Goal: Ask a question: Seek information or help from site administrators or community

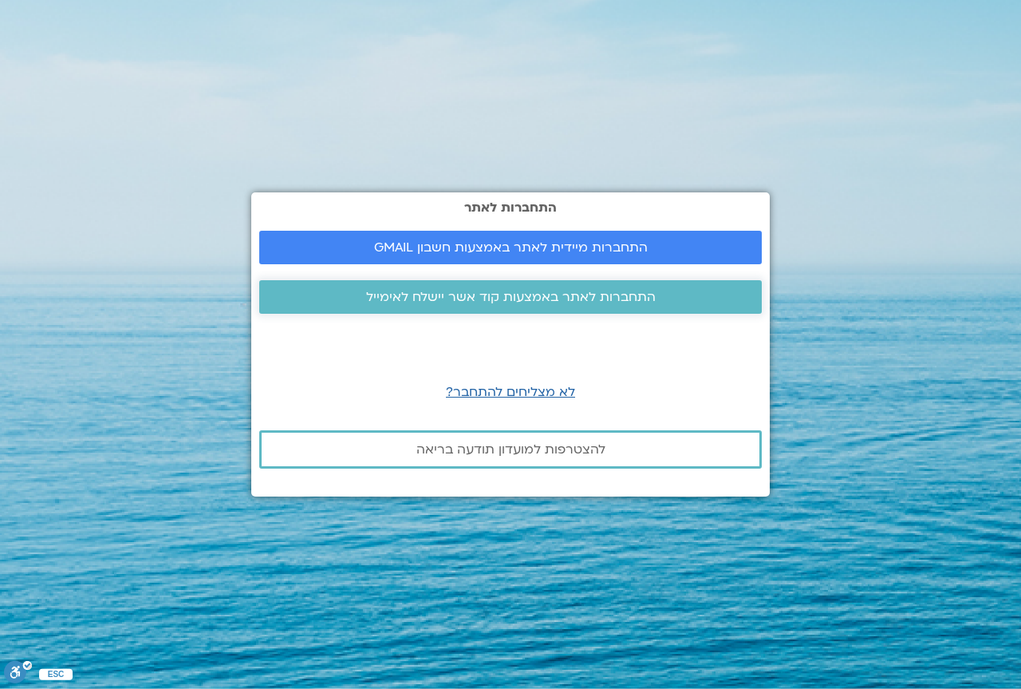
click at [551, 292] on span "התחברות לאתר באמצעות קוד אשר יישלח לאימייל" at bounding box center [511, 297] width 290 height 14
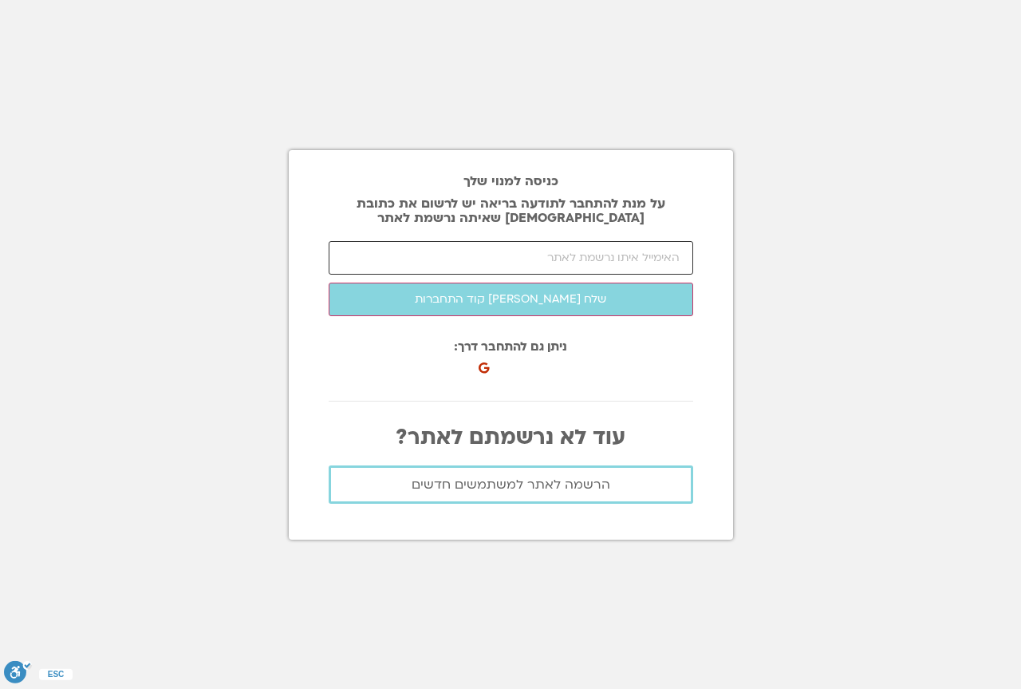
click at [543, 251] on input "email" at bounding box center [511, 258] width 365 height 34
type input "ORASHARR@GMAIL.COM"
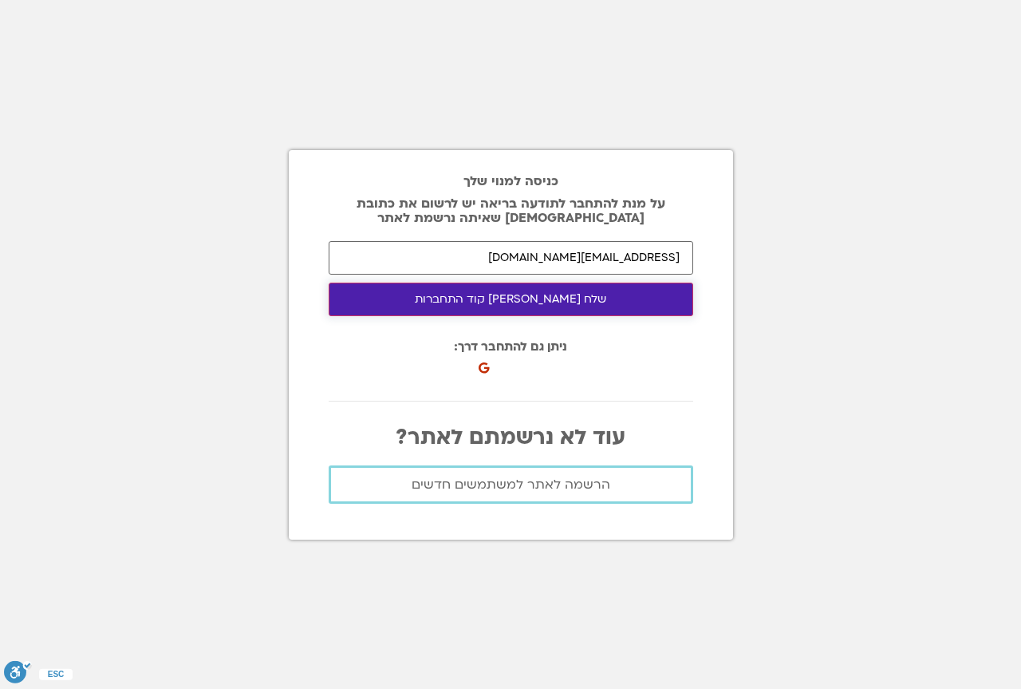
click at [550, 294] on button "שלח לי קוד התחברות" at bounding box center [511, 299] width 365 height 34
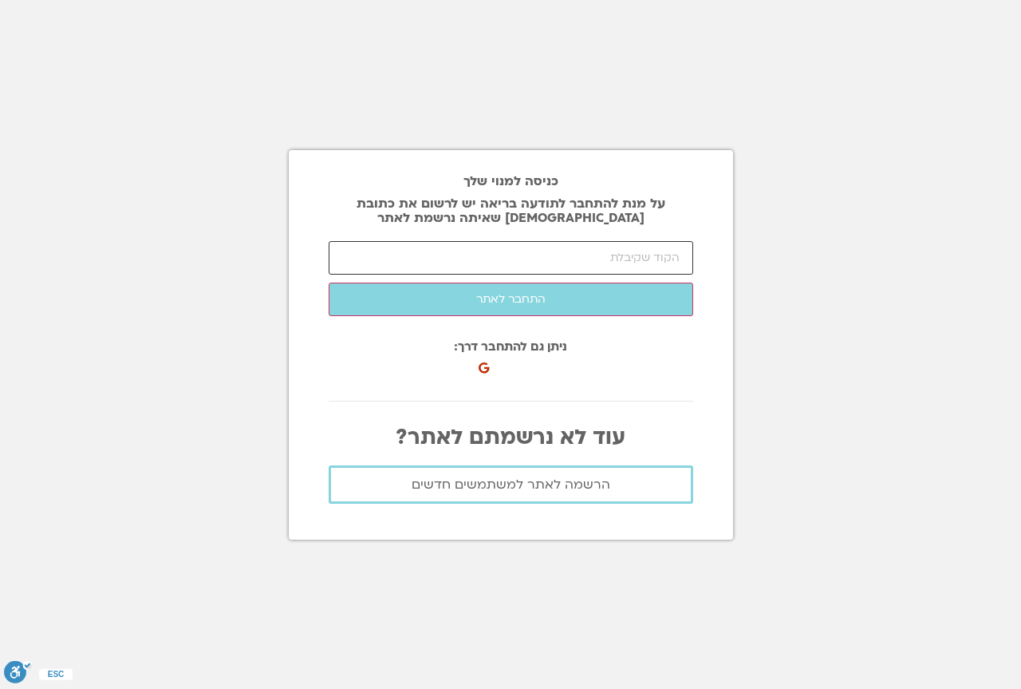
click at [490, 260] on input "number" at bounding box center [511, 258] width 365 height 34
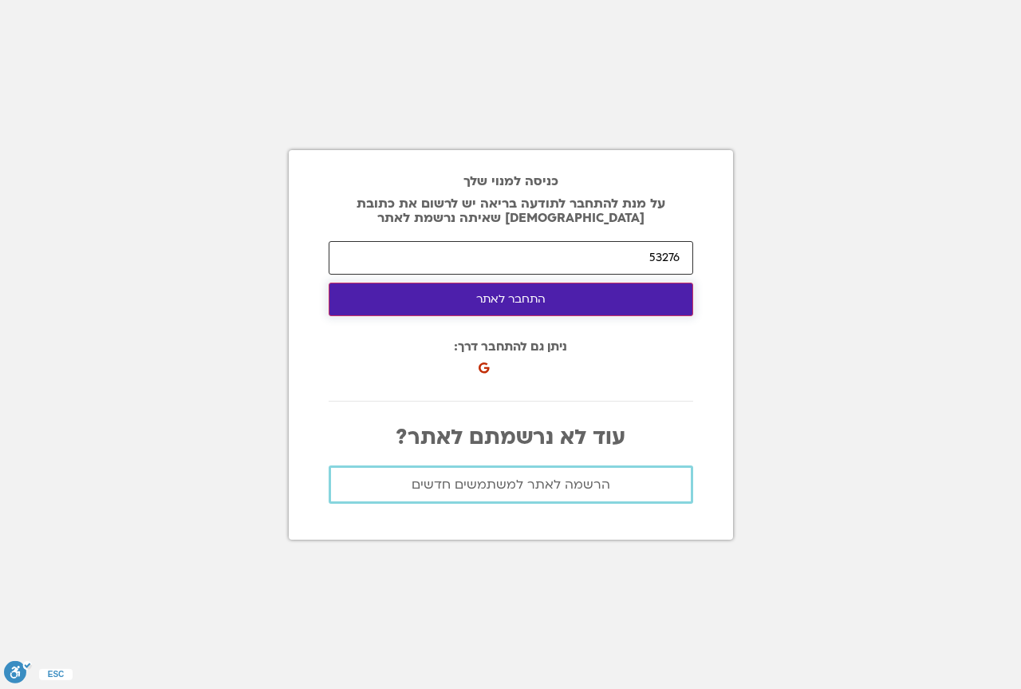
type input "53276"
click at [495, 309] on button "התחבר לאתר" at bounding box center [511, 299] width 365 height 34
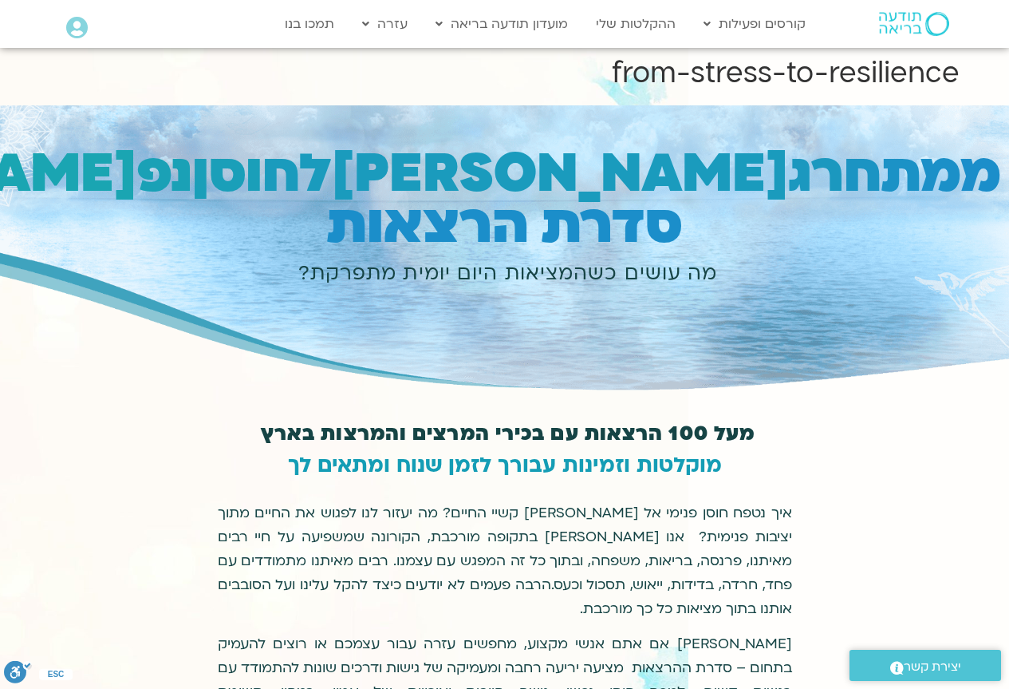
click at [64, 30] on div "Main Menu אזור אישי הזמנות התנתקות פרטי המורה הוספת אירוע" at bounding box center [132, 29] width 149 height 41
click at [70, 30] on icon at bounding box center [77, 28] width 22 height 22
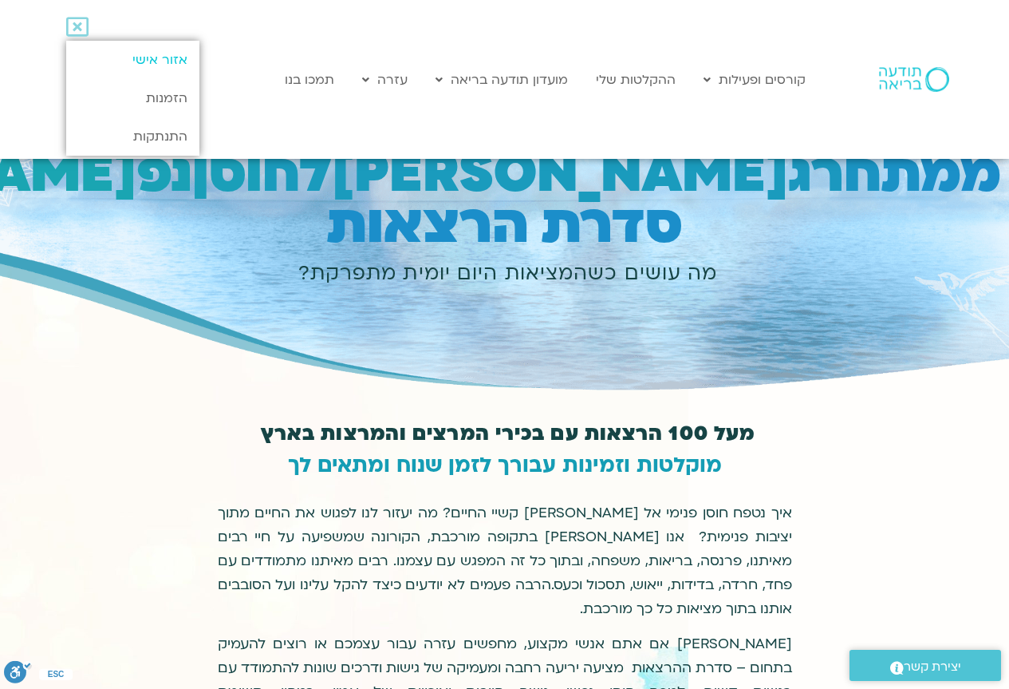
click at [175, 69] on link "אזור אישי" at bounding box center [132, 60] width 133 height 38
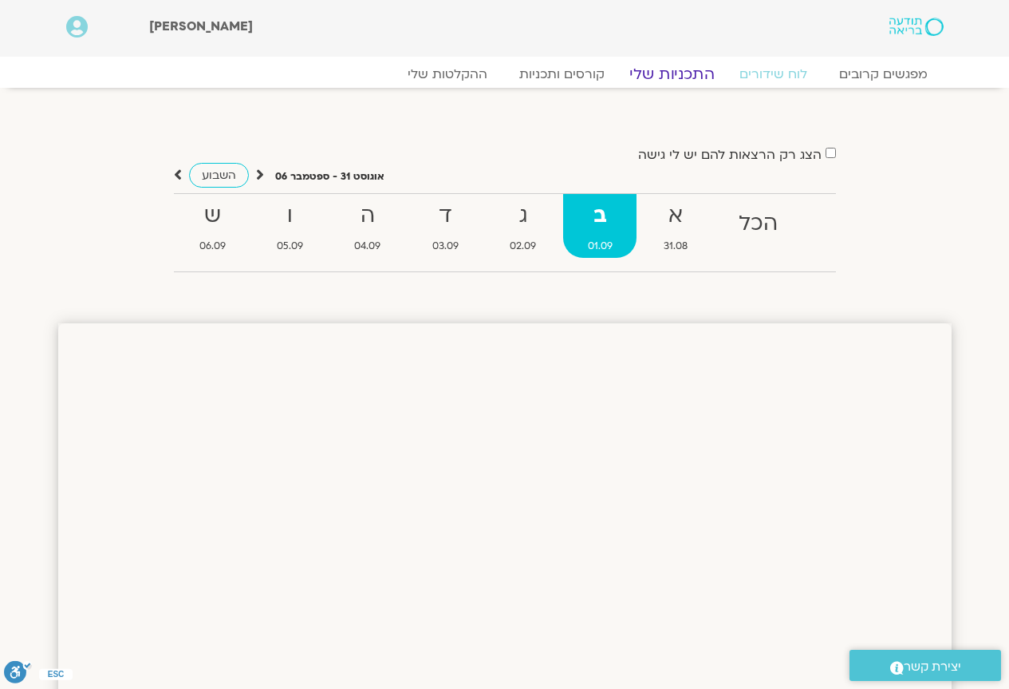
click at [683, 66] on link "התכניות שלי" at bounding box center [672, 74] width 124 height 19
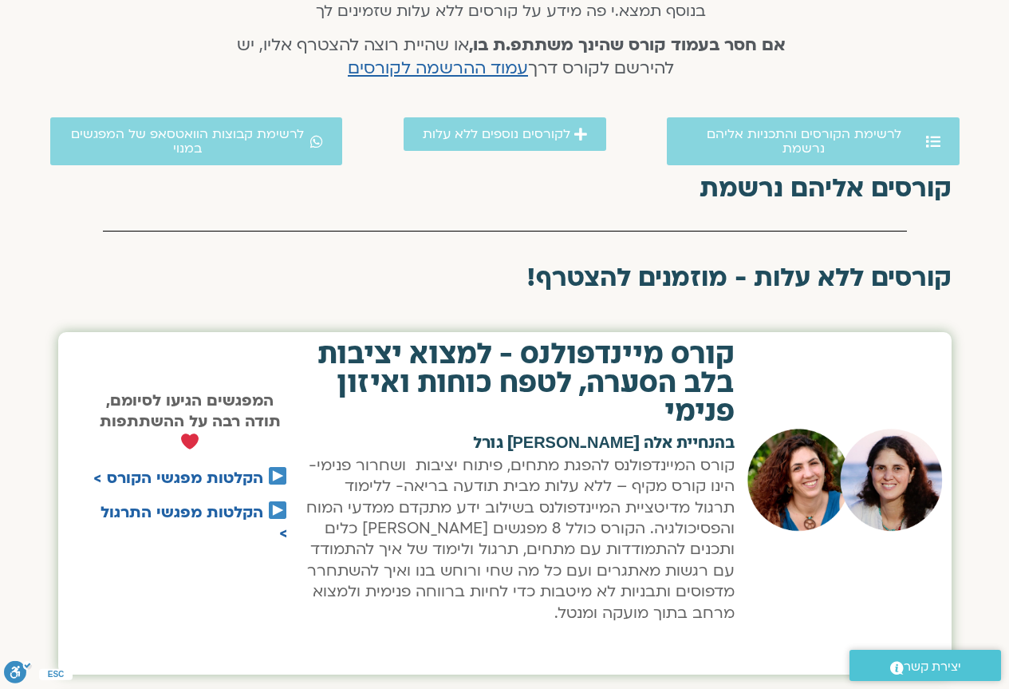
scroll to position [878, 0]
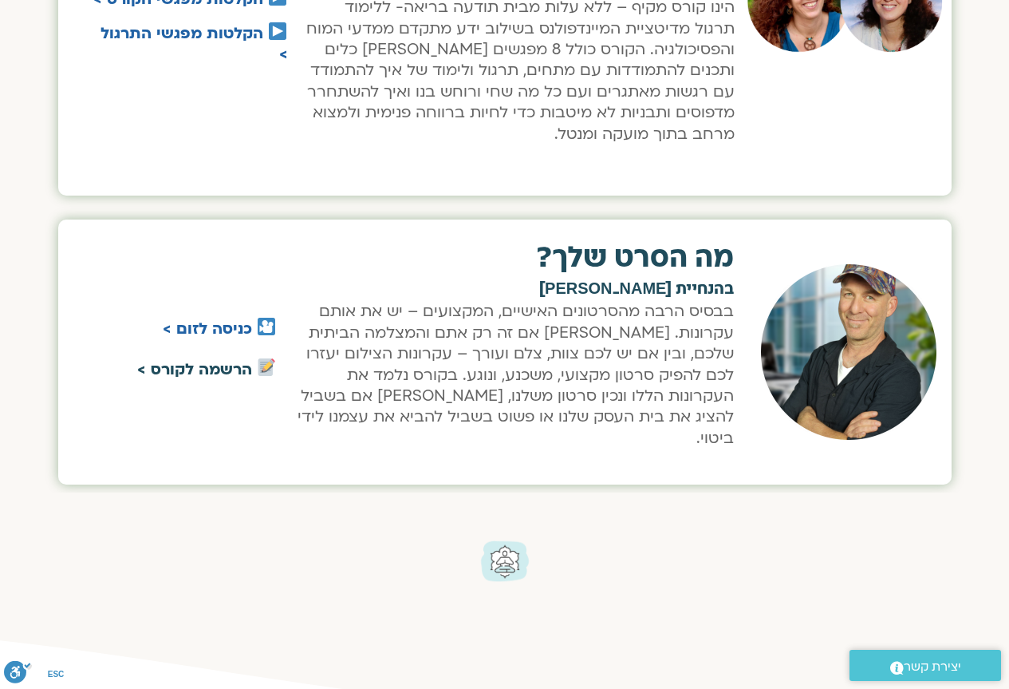
click at [219, 361] on link "הרשמה לקורס >" at bounding box center [194, 369] width 115 height 21
click at [199, 360] on link "הרשמה לקורס >" at bounding box center [194, 369] width 115 height 21
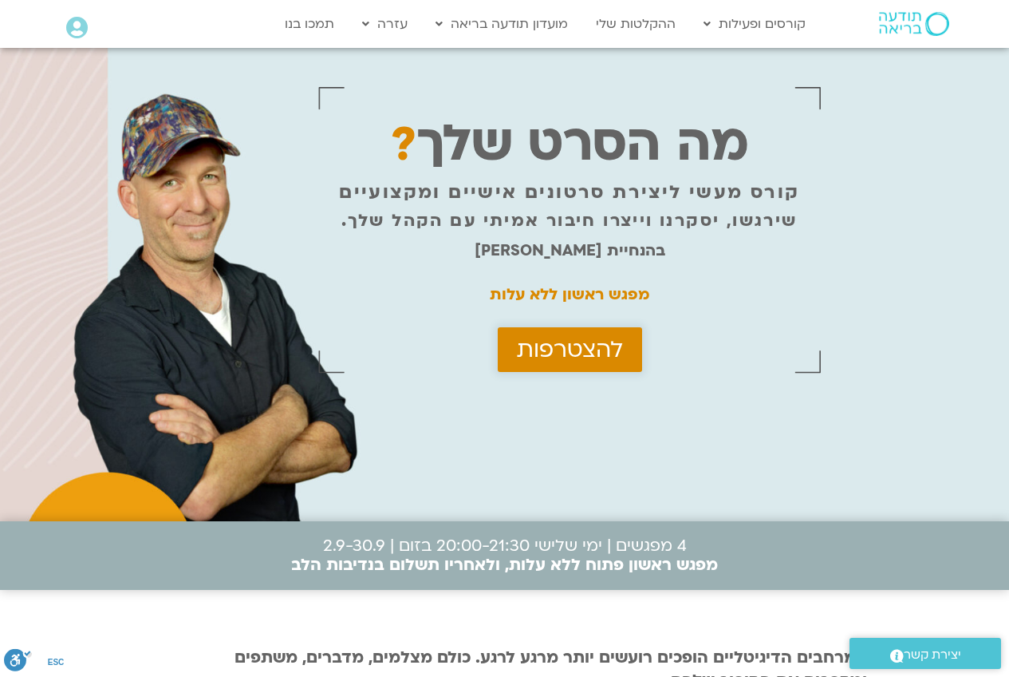
click at [589, 345] on span "להצטרפות" at bounding box center [570, 350] width 106 height 26
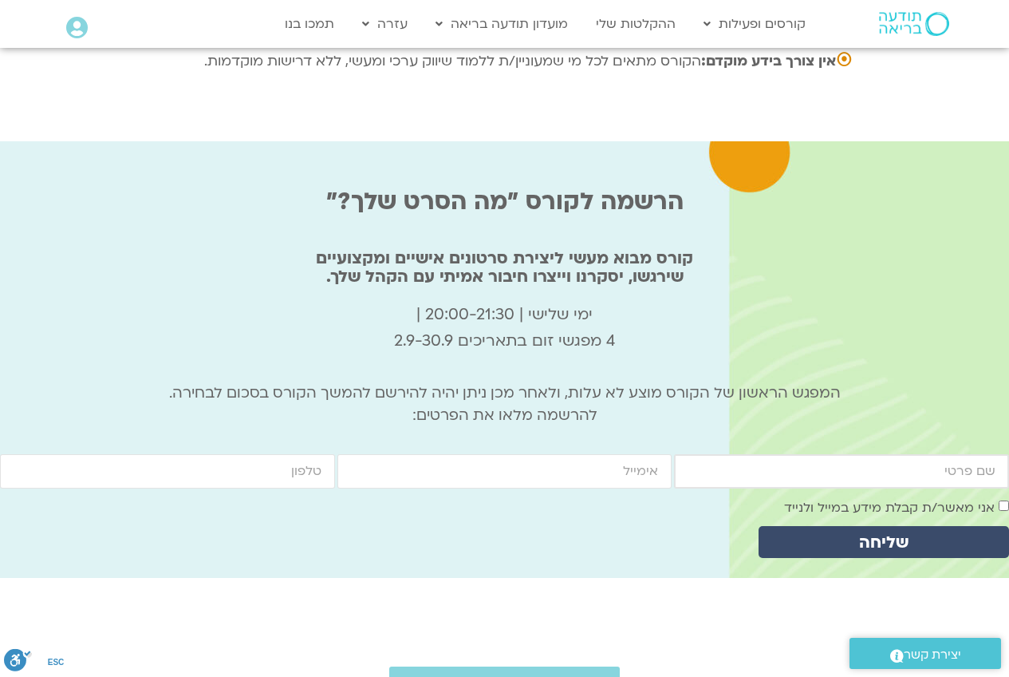
click at [780, 454] on input "firstname" at bounding box center [841, 471] width 335 height 34
type input "sharon ben yalid"
type input "ORASHARR@GMAIL.COM"
type input "0545887261"
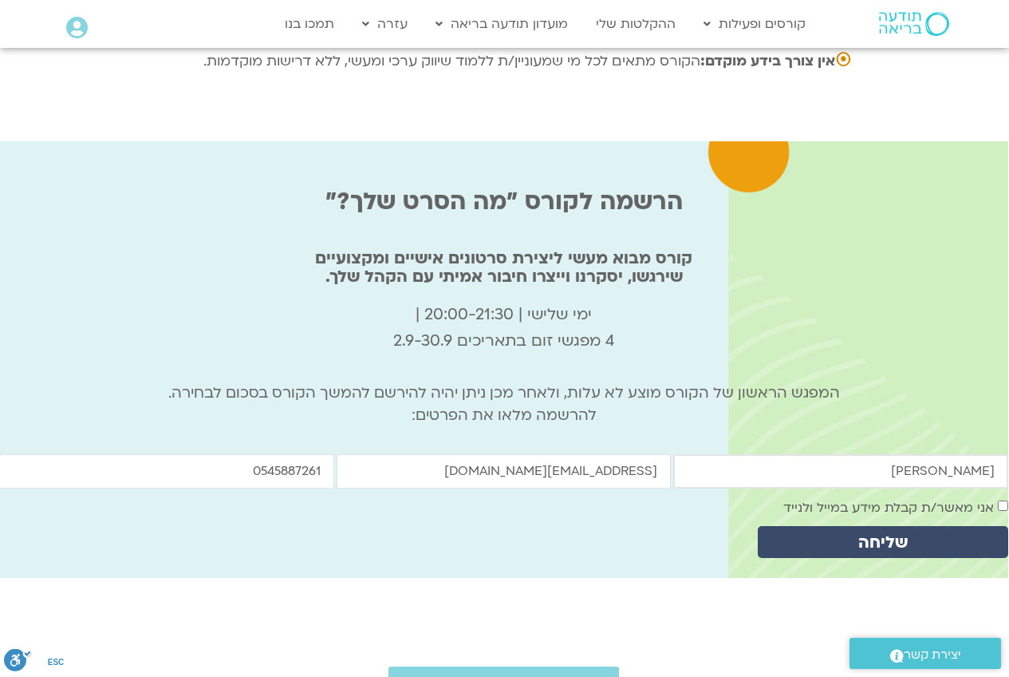
drag, startPoint x: 938, startPoint y: 325, endPoint x: 1020, endPoint y: 334, distance: 83.5
type input "sharon"
click at [520, 676] on span "הצטרפות למועדון תודעה בריאה" at bounding box center [504, 685] width 183 height 14
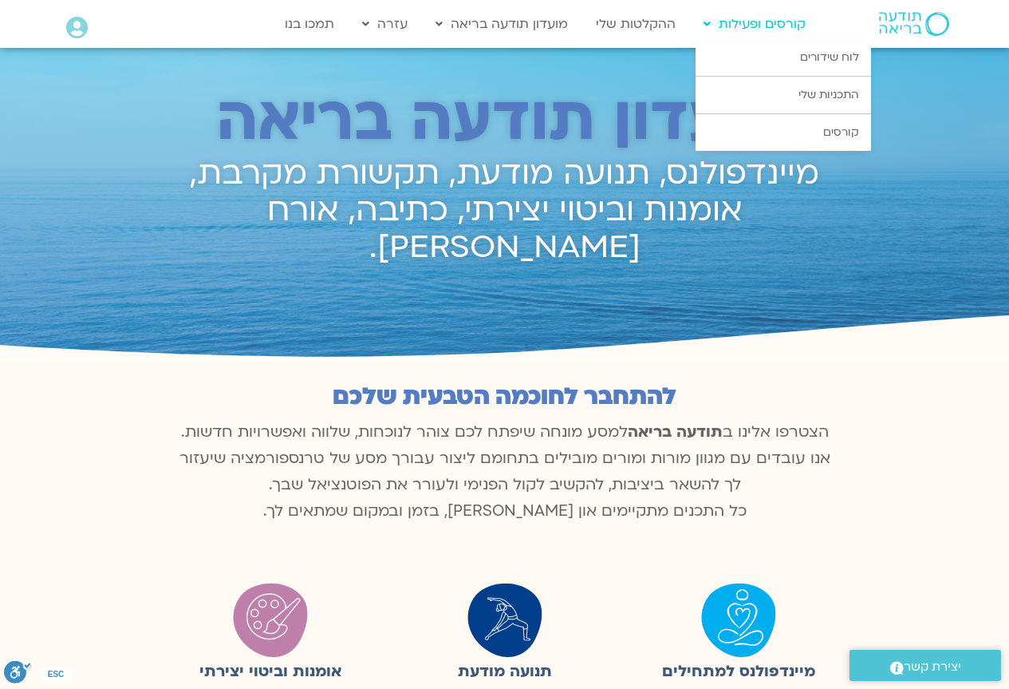
click at [723, 25] on link "קורסים ופעילות" at bounding box center [755, 24] width 118 height 30
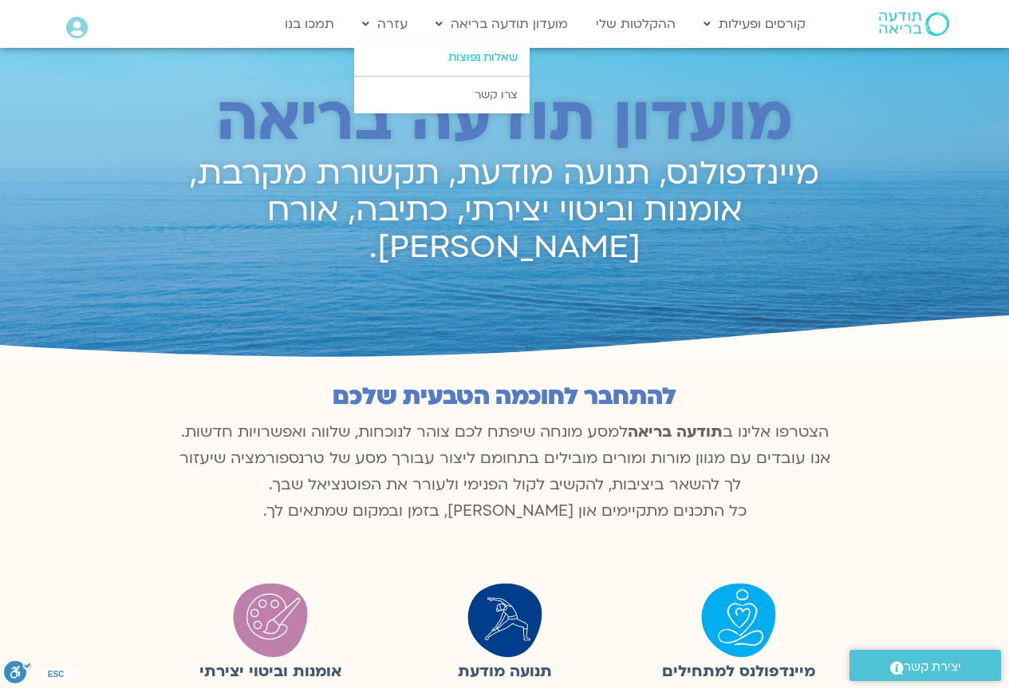
click at [436, 60] on link "שאלות נפוצות" at bounding box center [442, 57] width 176 height 37
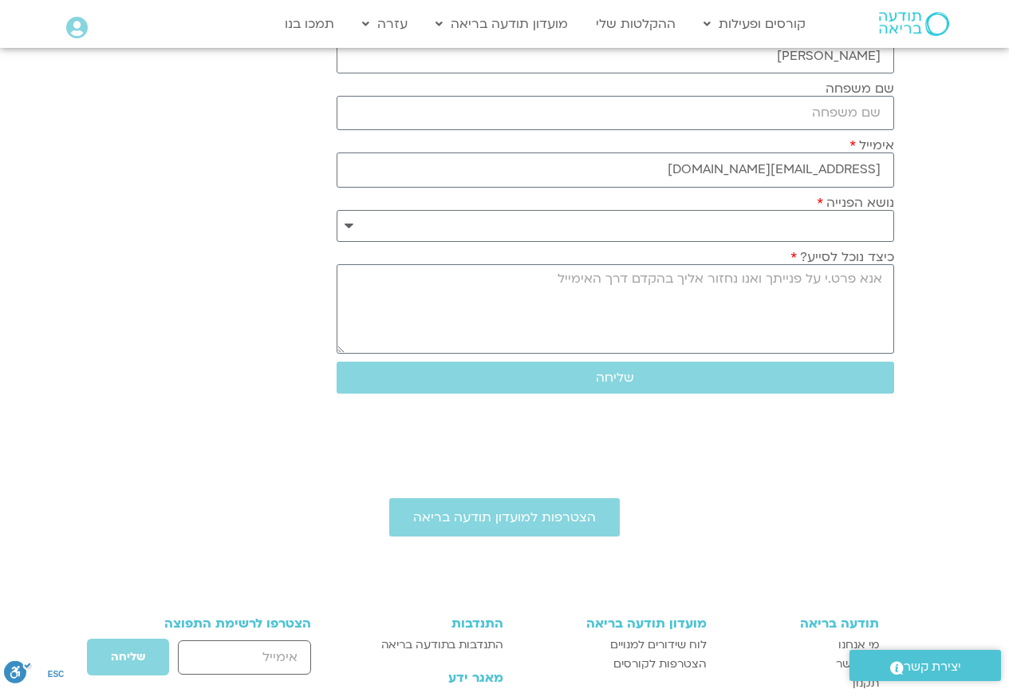
scroll to position [2074, 0]
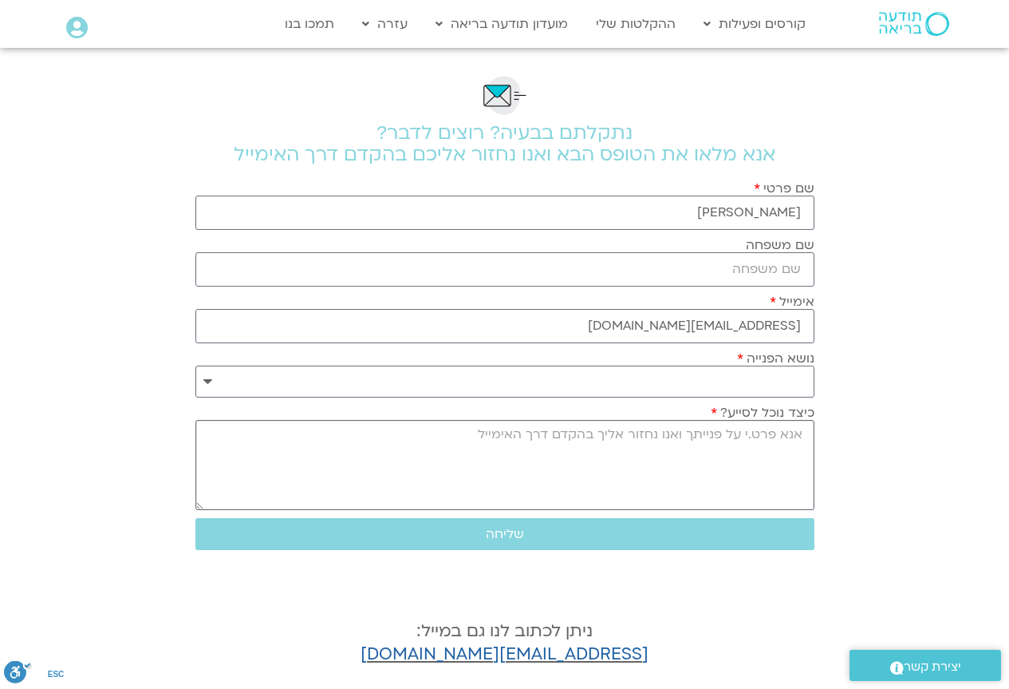
click at [714, 440] on textarea "כיצד נוכל לסייע?" at bounding box center [504, 465] width 619 height 90
type textarea "היי , אשמח לקבל קבלה על הרישום שלי לקורס האישה השבטית"
click at [509, 531] on span "שליחה" at bounding box center [505, 534] width 38 height 14
click at [678, 376] on select "**********" at bounding box center [504, 381] width 619 height 32
select select "**********"
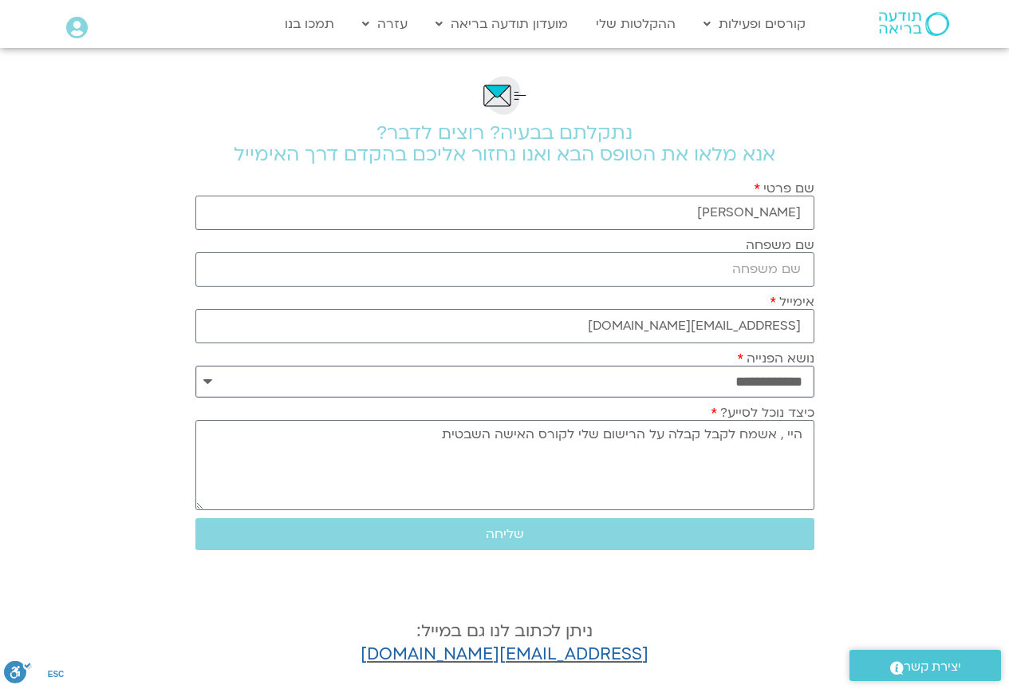
click at [195, 365] on select "**********" at bounding box center [504, 381] width 619 height 32
click at [516, 533] on span "שליחה" at bounding box center [505, 534] width 38 height 14
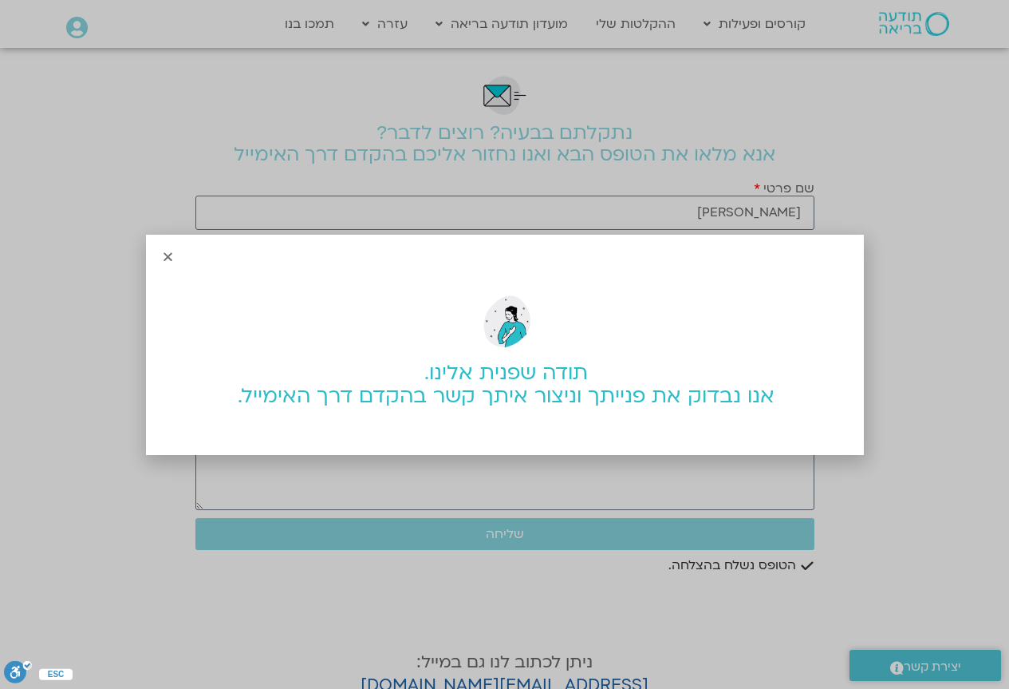
click at [164, 252] on icon "Close" at bounding box center [168, 257] width 12 height 12
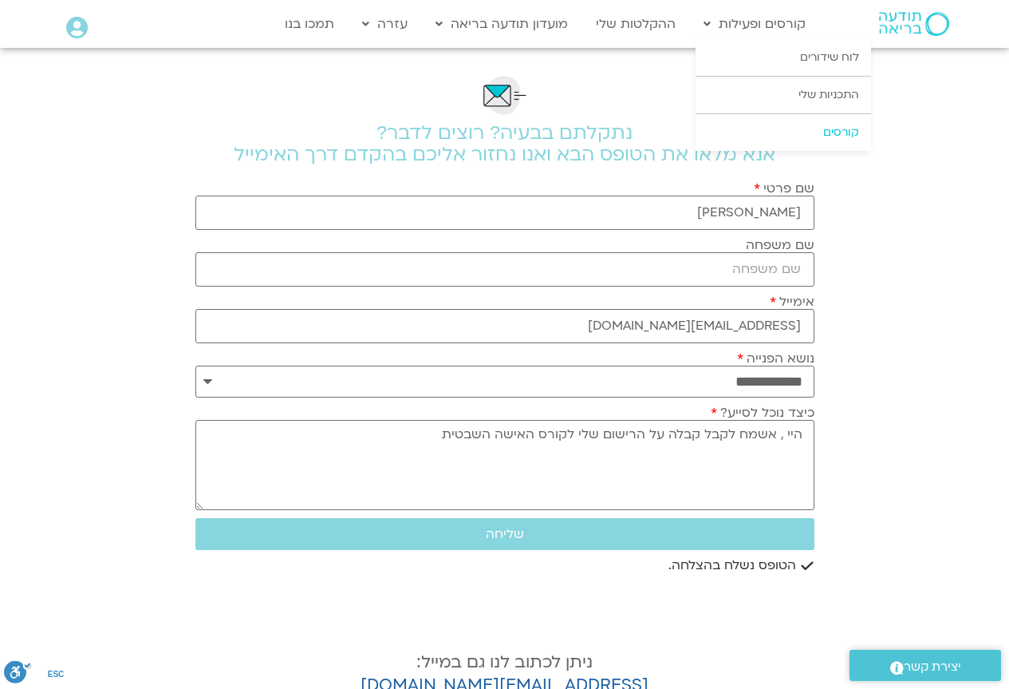
click at [811, 136] on link "קורסים" at bounding box center [784, 132] width 176 height 37
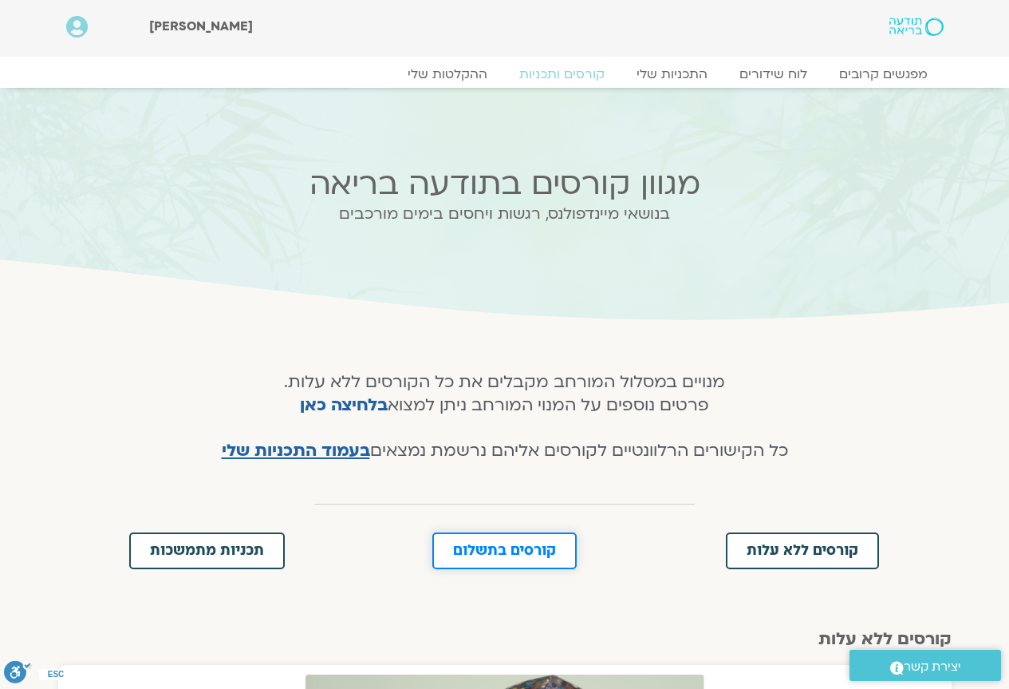
click at [494, 548] on span "קורסים בתשלום" at bounding box center [504, 550] width 103 height 14
click at [77, 30] on icon at bounding box center [77, 27] width 22 height 22
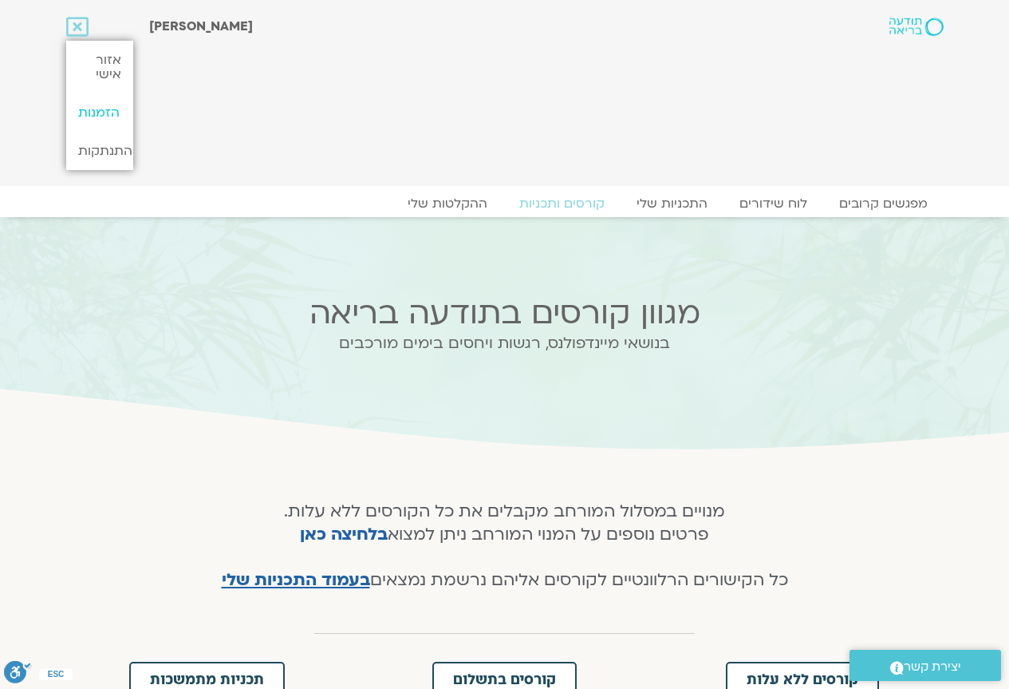
click at [95, 107] on link "הזמנות" at bounding box center [99, 112] width 67 height 38
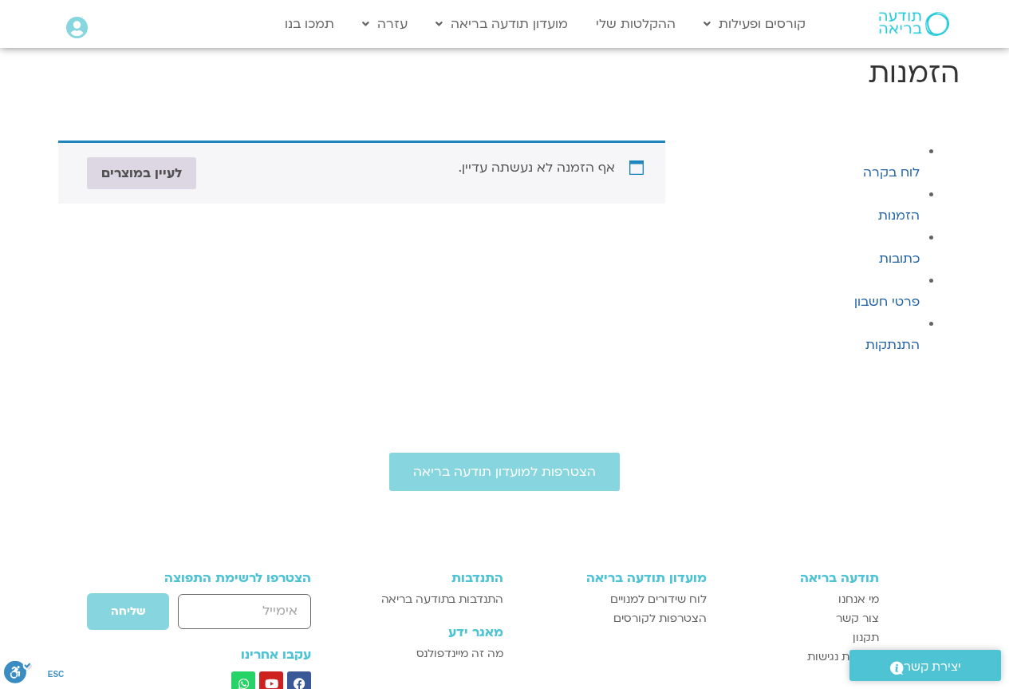
click at [139, 181] on link "לעיין במוצרים" at bounding box center [141, 173] width 109 height 32
click at [904, 298] on link "פרטי חשבון" at bounding box center [887, 302] width 65 height 18
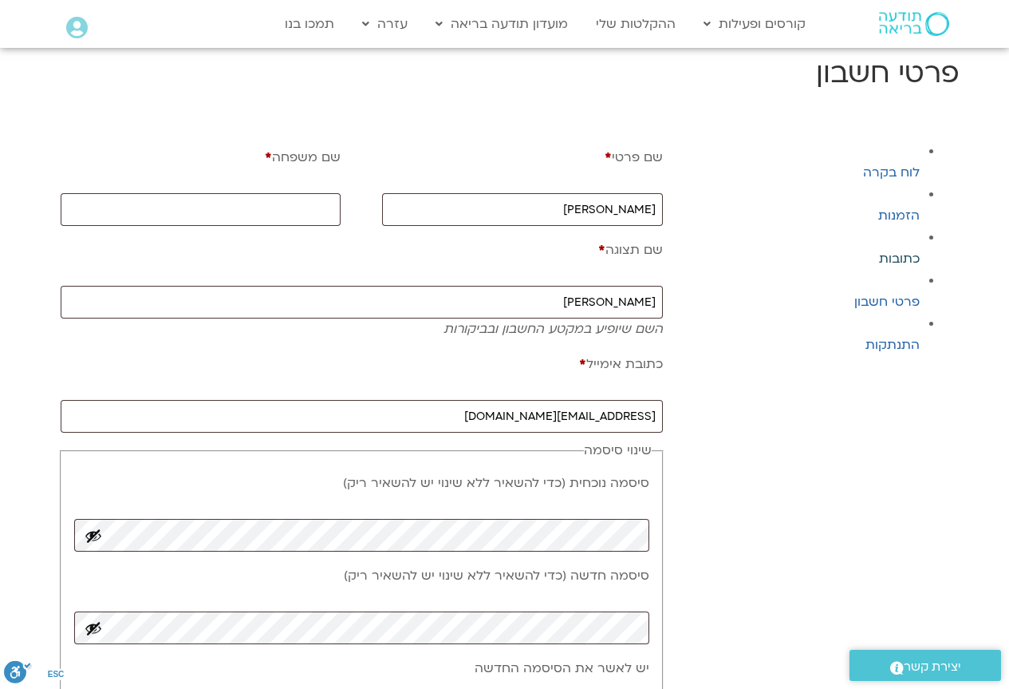
click at [904, 259] on link "כתובות" at bounding box center [899, 259] width 41 height 18
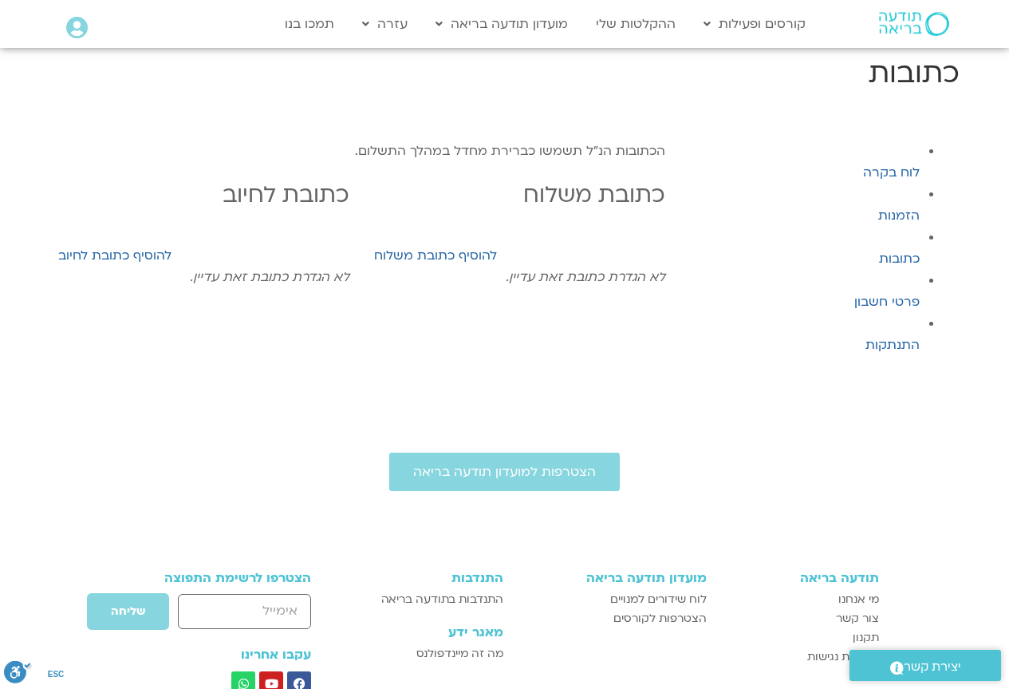
click at [903, 219] on link "הזמנות" at bounding box center [898, 216] width 41 height 18
click at [615, 23] on link "ההקלטות שלי" at bounding box center [636, 24] width 96 height 30
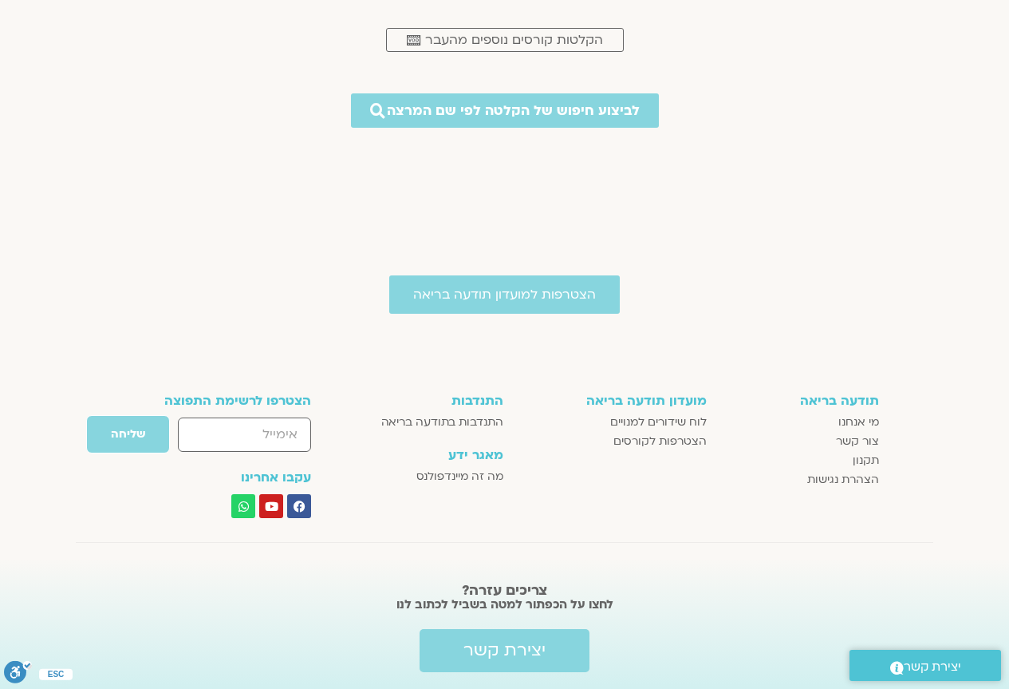
scroll to position [845, 0]
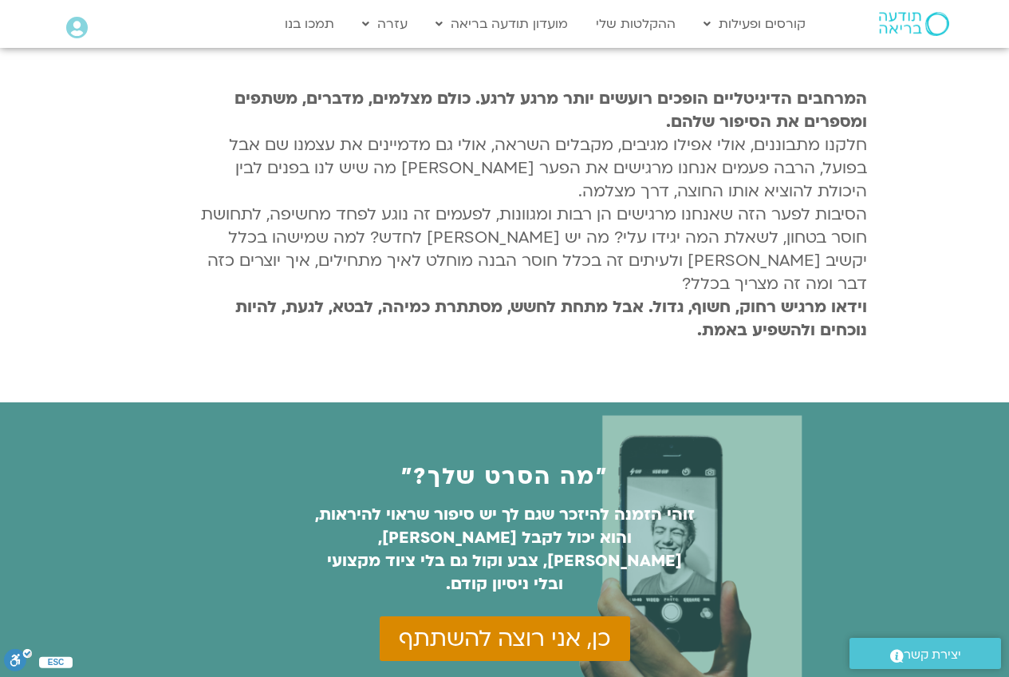
scroll to position [878, 0]
